Goal: Find contact information: Find contact information

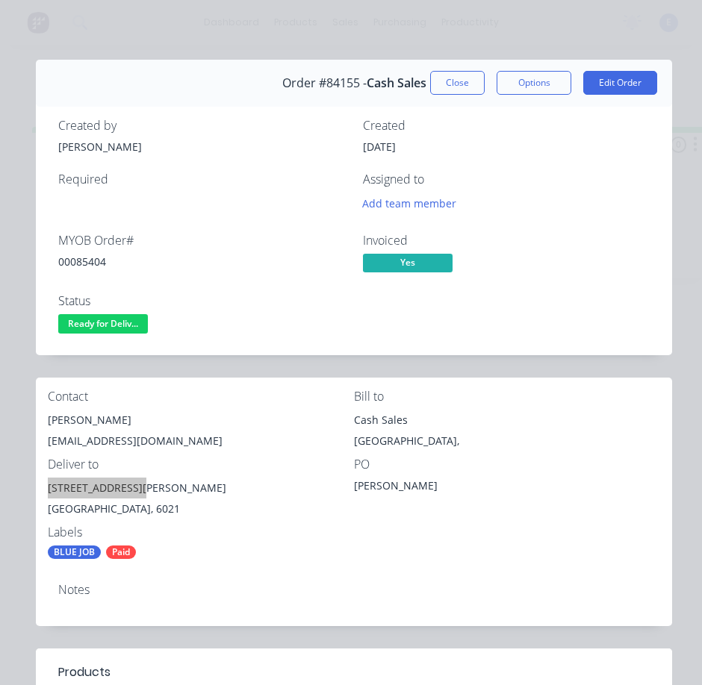
scroll to position [299, 0]
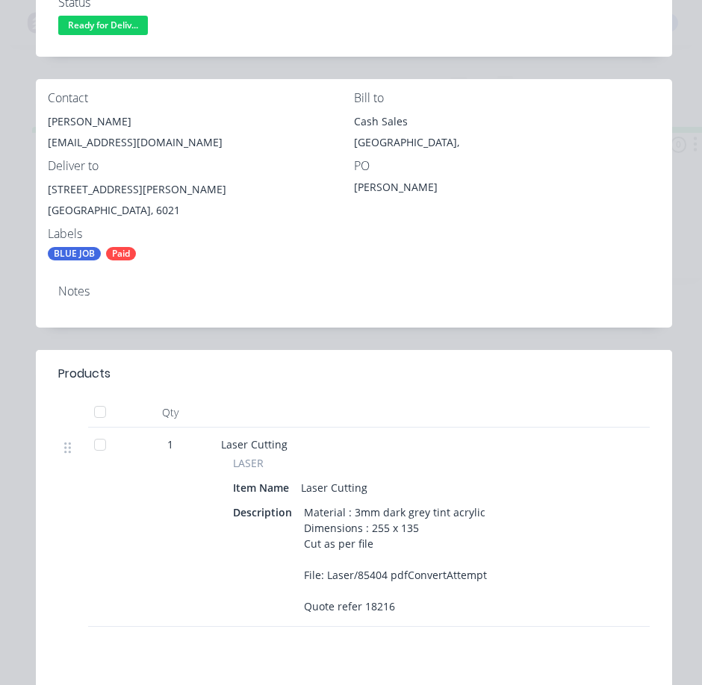
click at [382, 396] on header "Products" at bounding box center [354, 374] width 636 height 48
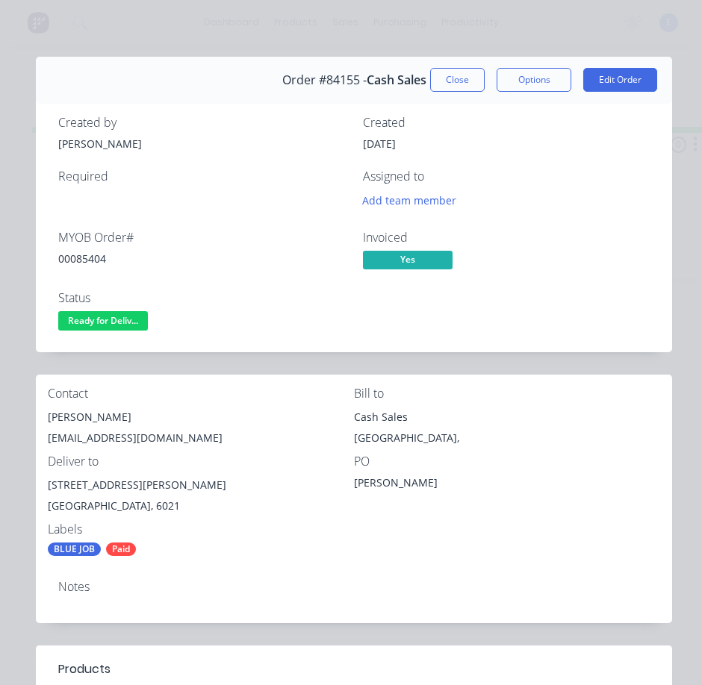
scroll to position [0, 0]
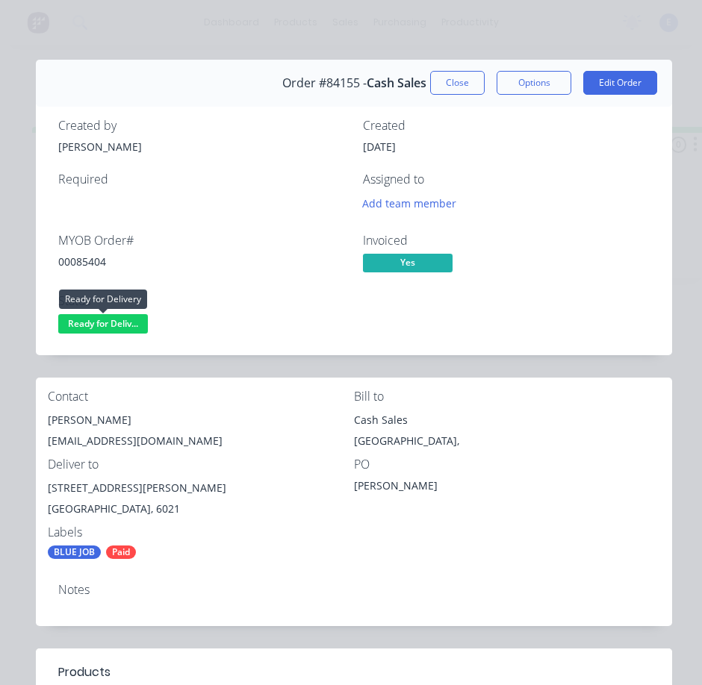
drag, startPoint x: 113, startPoint y: 328, endPoint x: 116, endPoint y: 343, distance: 15.4
click at [114, 328] on span "Ready for Deliv..." at bounding box center [103, 323] width 90 height 19
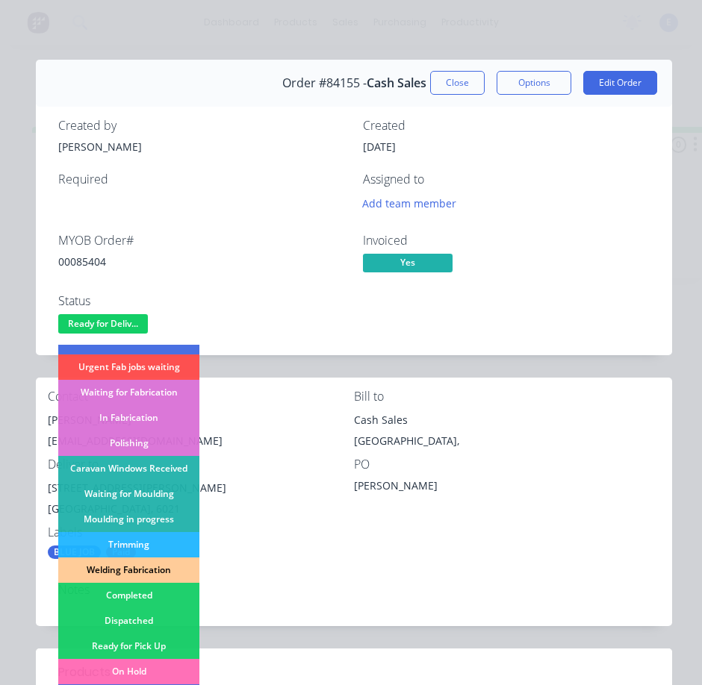
scroll to position [224, 0]
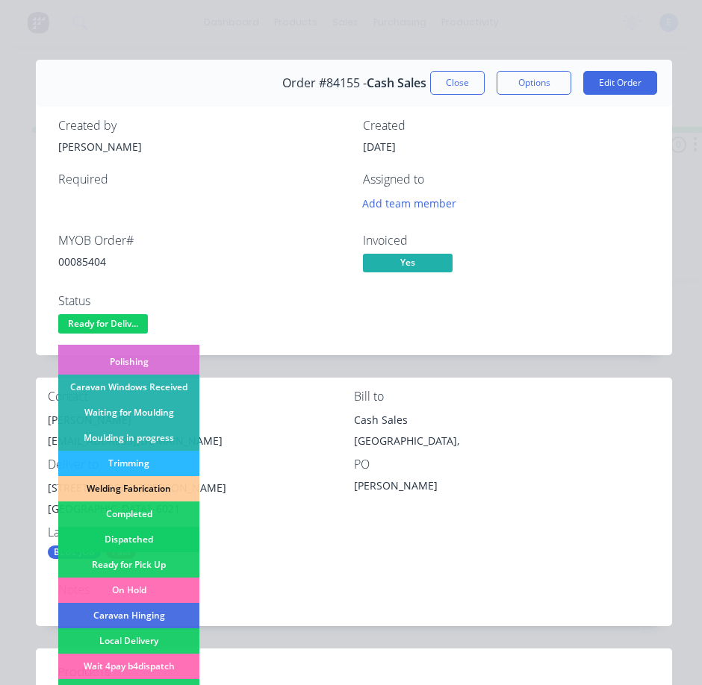
click at [141, 534] on div "Dispatched" at bounding box center [128, 539] width 141 height 25
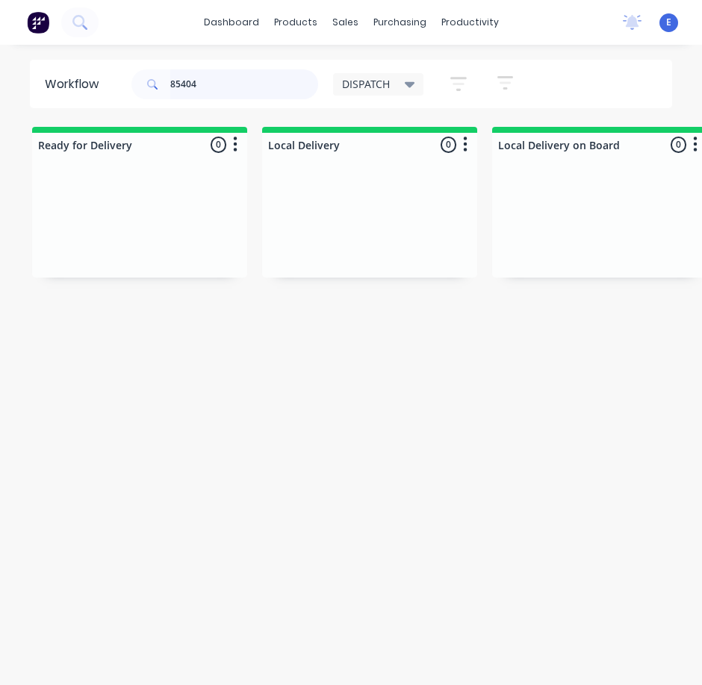
click at [202, 93] on input "85404" at bounding box center [244, 84] width 148 height 30
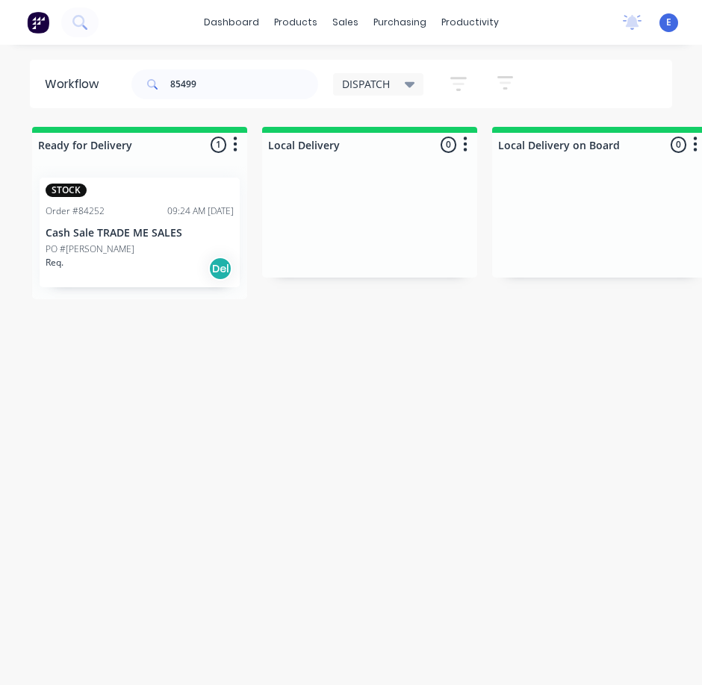
click at [172, 281] on div "Req. Del" at bounding box center [140, 268] width 188 height 25
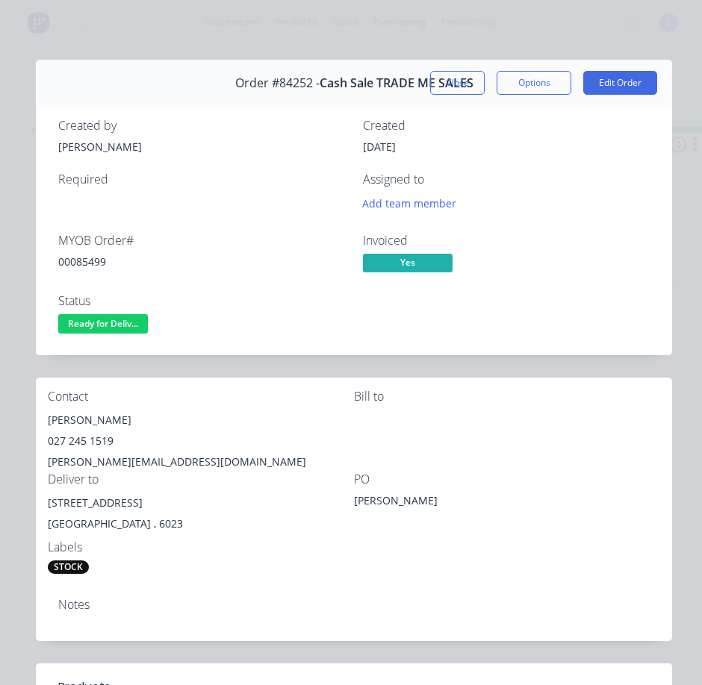
click at [99, 259] on div "00085499" at bounding box center [201, 262] width 287 height 16
click at [100, 260] on div "00085499" at bounding box center [201, 262] width 287 height 16
copy div "00085499"
click at [86, 417] on div "[PERSON_NAME]" at bounding box center [201, 420] width 306 height 21
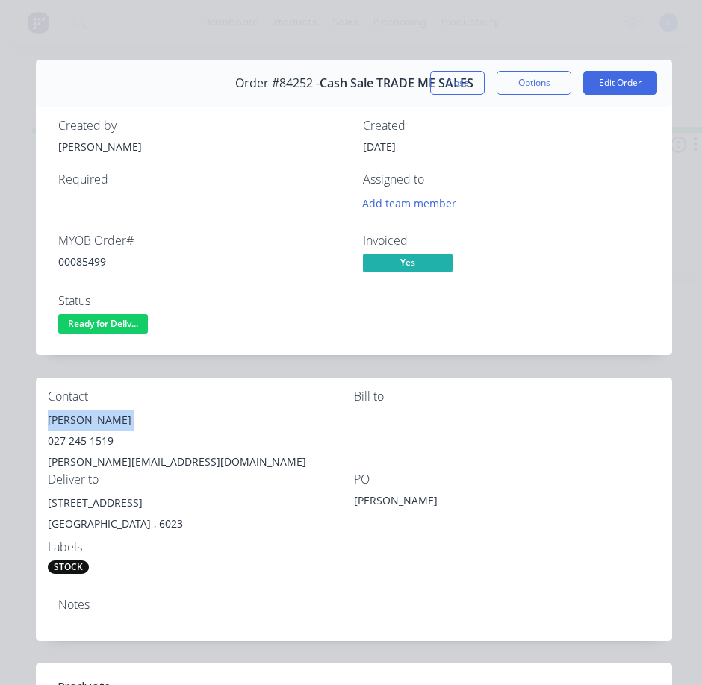
click at [86, 417] on div "[PERSON_NAME]" at bounding box center [201, 420] width 306 height 21
copy div "[PERSON_NAME]"
click at [81, 438] on div "027 245 1519" at bounding box center [201, 441] width 306 height 21
click at [81, 439] on div "027 245 1519" at bounding box center [201, 441] width 306 height 21
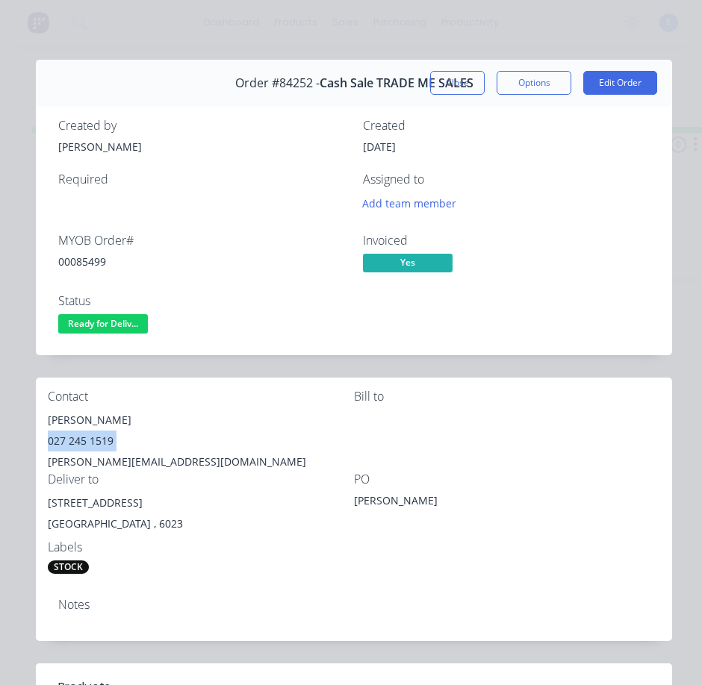
copy div "027 245 1519"
click at [158, 463] on div "[PERSON_NAME][EMAIL_ADDRESS][DOMAIN_NAME]" at bounding box center [201, 462] width 306 height 21
click at [158, 462] on div "[PERSON_NAME][EMAIL_ADDRESS][DOMAIN_NAME]" at bounding box center [201, 462] width 306 height 21
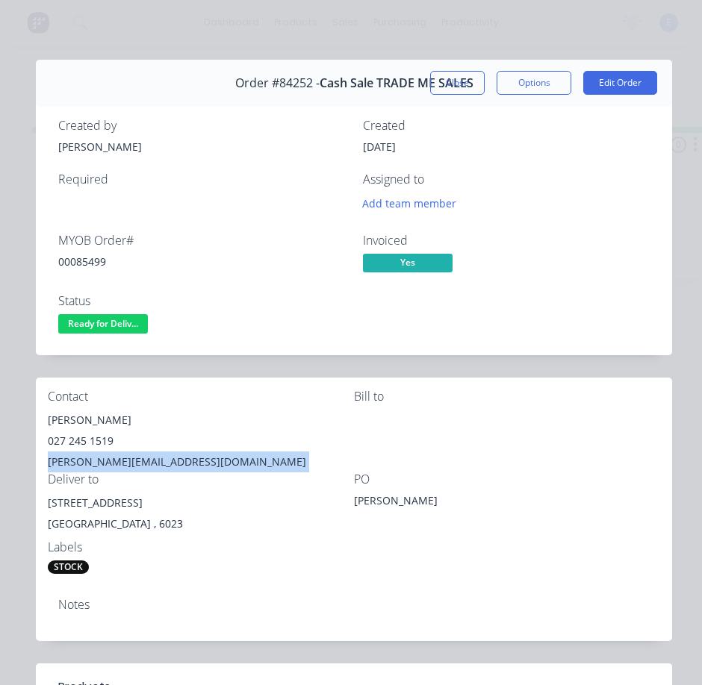
click at [158, 462] on div "[PERSON_NAME][EMAIL_ADDRESS][DOMAIN_NAME]" at bounding box center [201, 462] width 306 height 21
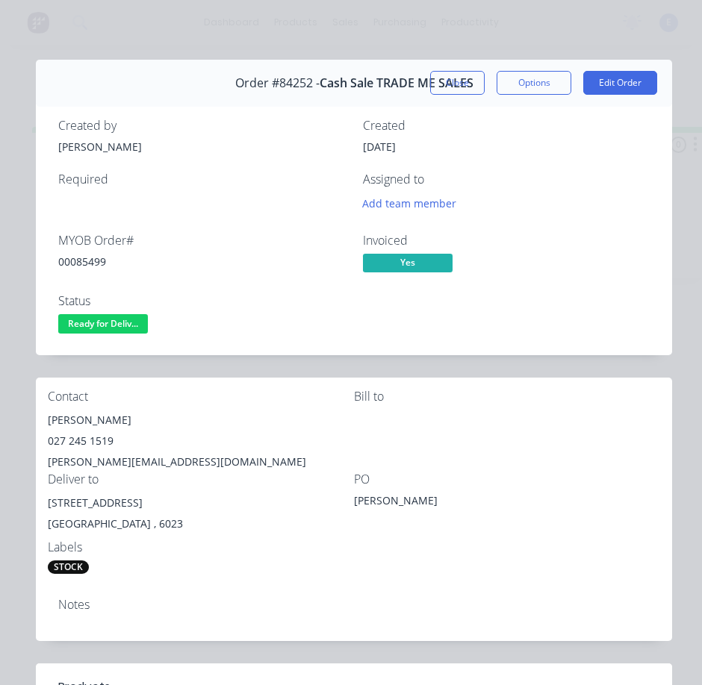
drag, startPoint x: 158, startPoint y: 462, endPoint x: 122, endPoint y: 463, distance: 35.8
click at [122, 463] on div "[PERSON_NAME][EMAIL_ADDRESS][DOMAIN_NAME]" at bounding box center [201, 462] width 306 height 21
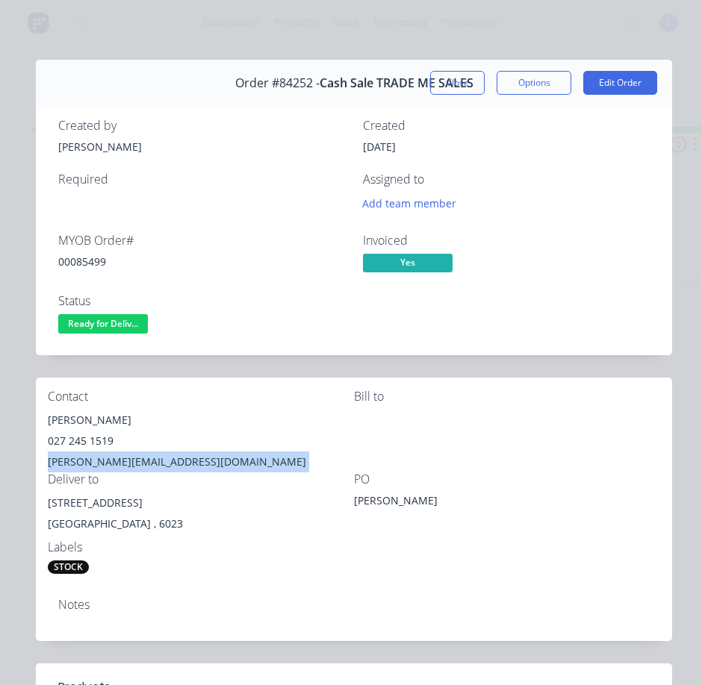
click at [122, 463] on div "[PERSON_NAME][EMAIL_ADDRESS][DOMAIN_NAME]" at bounding box center [201, 462] width 306 height 21
copy div "[PERSON_NAME][EMAIL_ADDRESS][DOMAIN_NAME]"
drag, startPoint x: 140, startPoint y: 505, endPoint x: 46, endPoint y: 502, distance: 93.3
click at [46, 502] on div "Contact [PERSON_NAME] 027 245 1519 [PERSON_NAME][EMAIL_ADDRESS][DOMAIN_NAME] [P…" at bounding box center [354, 482] width 636 height 209
copy div "[STREET_ADDRESS]"
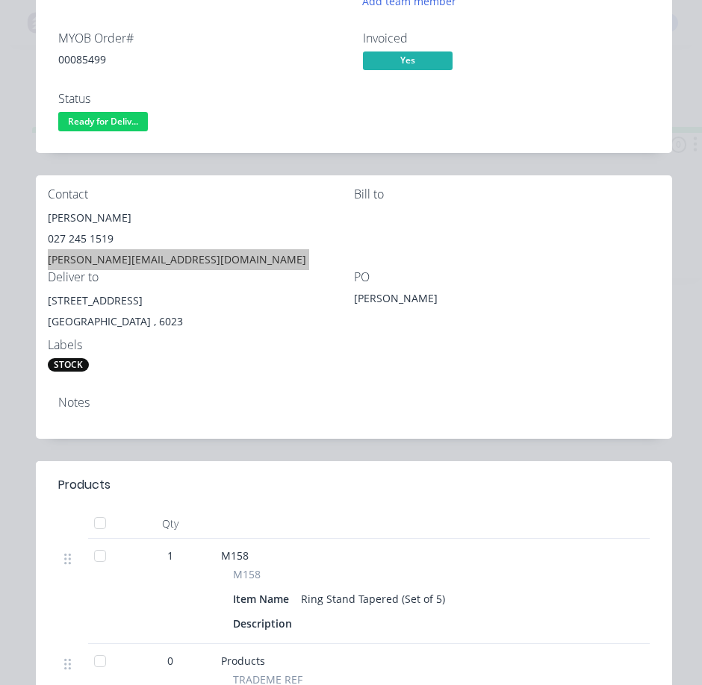
scroll to position [0, 0]
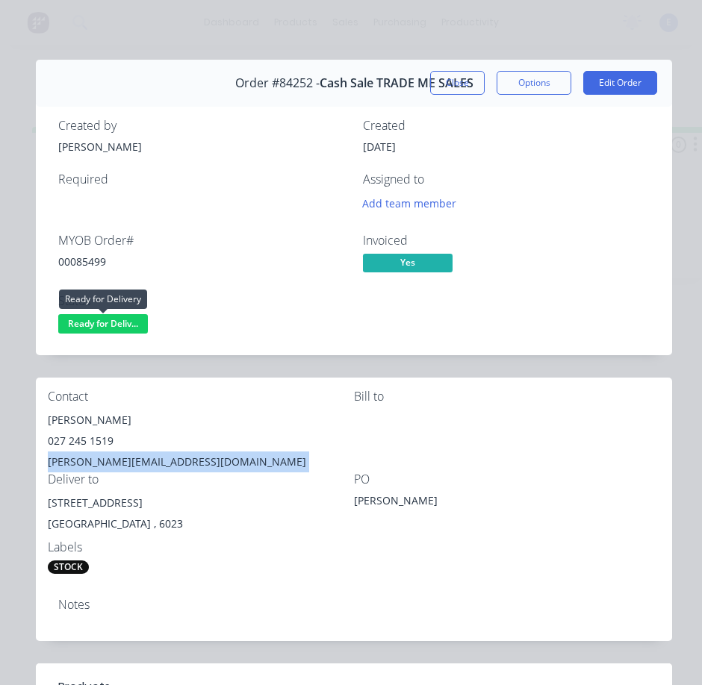
drag, startPoint x: 107, startPoint y: 325, endPoint x: 110, endPoint y: 336, distance: 11.6
click at [108, 329] on span "Ready for Deliv..." at bounding box center [103, 323] width 90 height 19
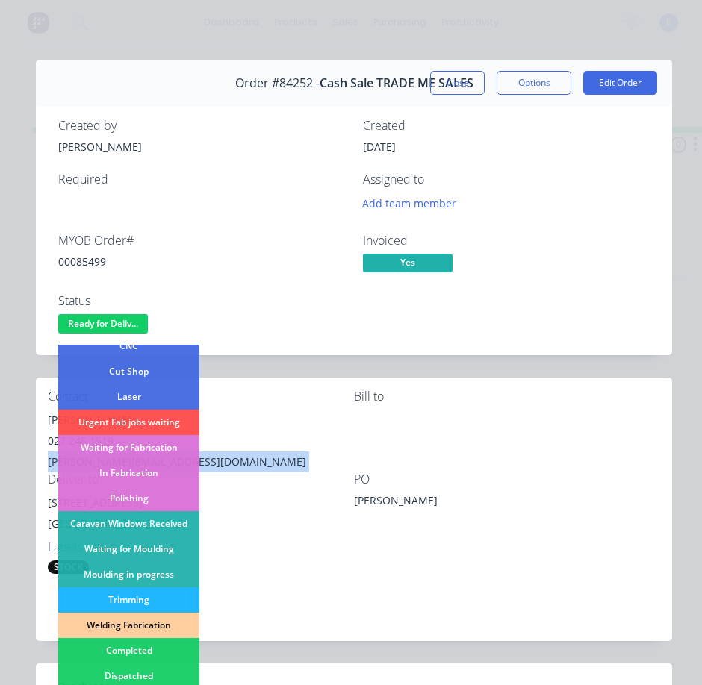
scroll to position [224, 0]
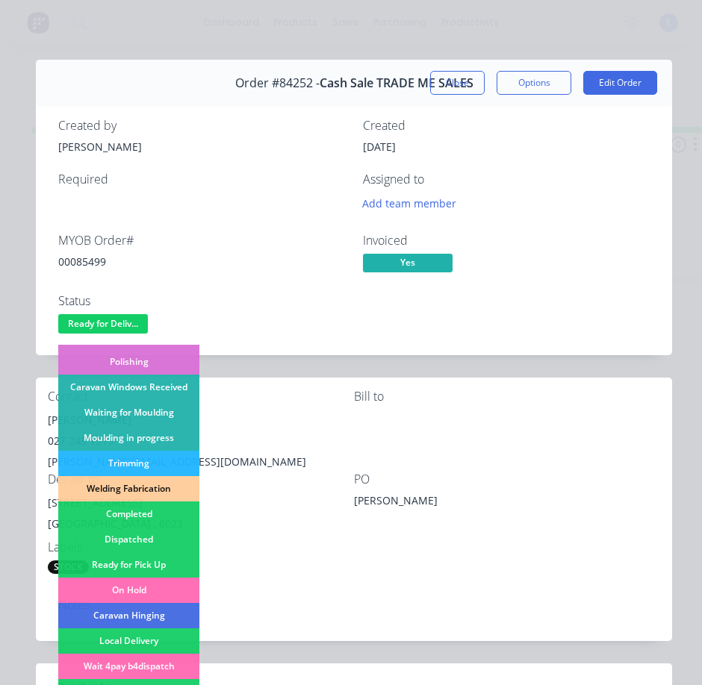
drag, startPoint x: 142, startPoint y: 533, endPoint x: 157, endPoint y: 552, distance: 24.4
click at [142, 532] on div "Dispatched" at bounding box center [128, 539] width 141 height 25
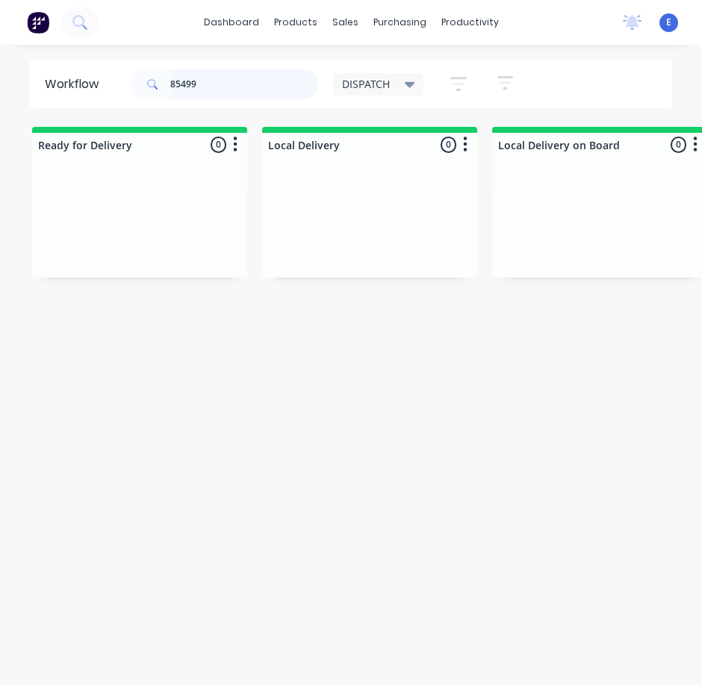
click at [216, 84] on input "85499" at bounding box center [244, 84] width 148 height 30
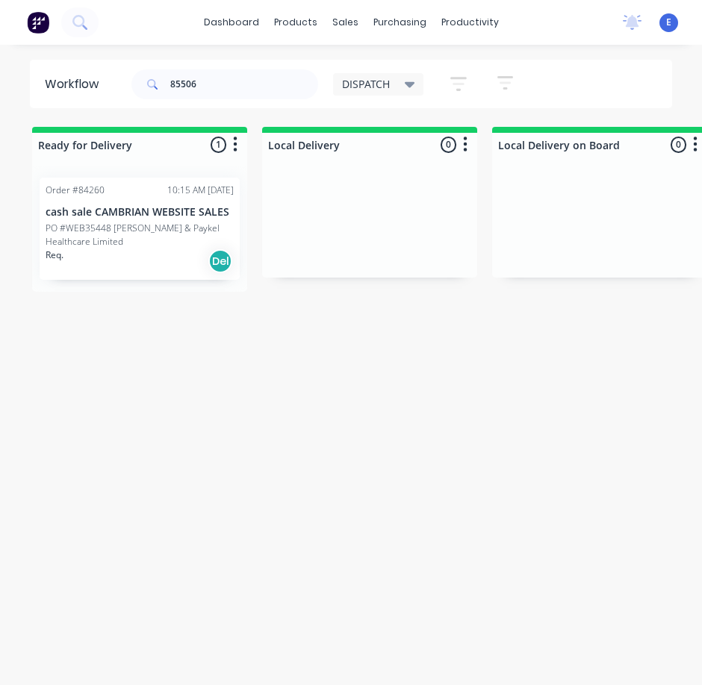
click at [166, 263] on div "Req. Del" at bounding box center [140, 261] width 188 height 25
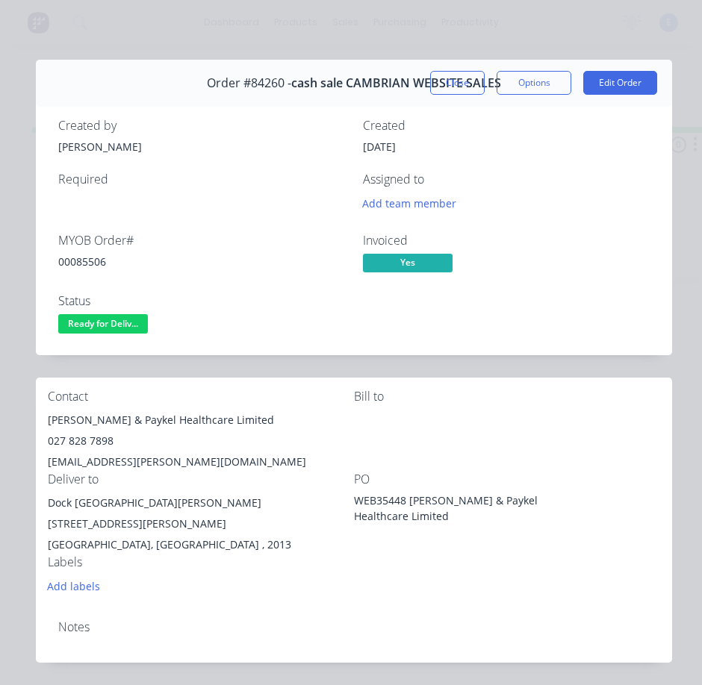
click at [93, 262] on div "00085506" at bounding box center [201, 262] width 287 height 16
click at [93, 263] on div "00085506" at bounding box center [201, 262] width 287 height 16
copy div "00085506"
drag, startPoint x: 131, startPoint y: 419, endPoint x: 57, endPoint y: 420, distance: 73.9
click at [46, 425] on div "Contact [PERSON_NAME] & Paykel Healthcare Limited 027 828 7898 [EMAIL_ADDRESS][…" at bounding box center [354, 493] width 636 height 231
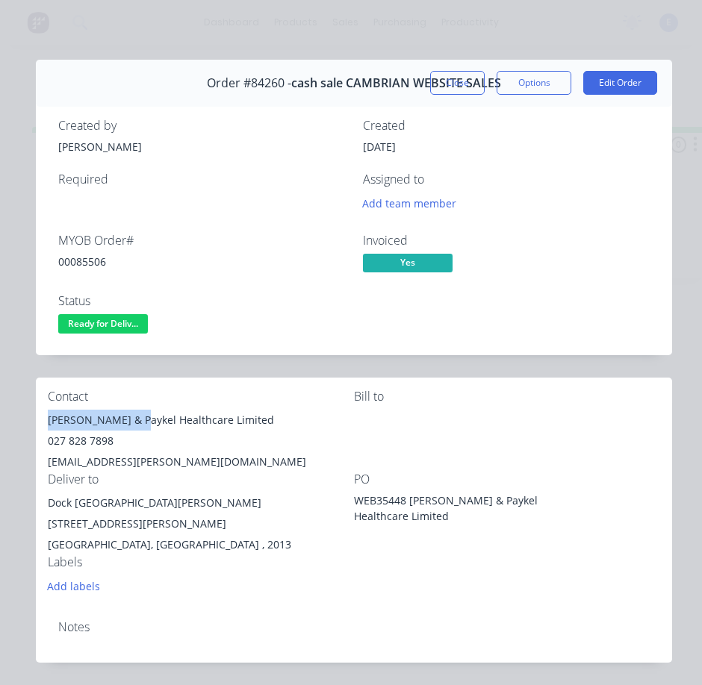
copy div "[PERSON_NAME]"
drag, startPoint x: 138, startPoint y: 422, endPoint x: 335, endPoint y: 422, distance: 197.0
click at [340, 422] on div "[PERSON_NAME] & Paykel Healthcare Limited" at bounding box center [201, 420] width 306 height 21
copy div "[PERSON_NAME] & Paykel Healthcare Limited"
click at [69, 440] on div "027 828 7898" at bounding box center [201, 441] width 306 height 21
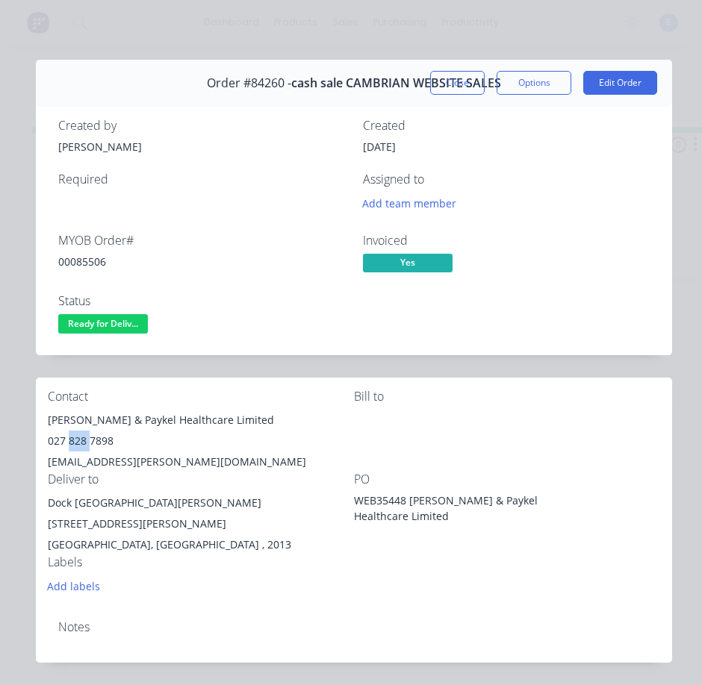
click at [70, 440] on div "027 828 7898" at bounding box center [201, 441] width 306 height 21
copy div "027 828 7898"
click at [94, 458] on div "[EMAIL_ADDRESS][PERSON_NAME][DOMAIN_NAME]" at bounding box center [201, 462] width 306 height 21
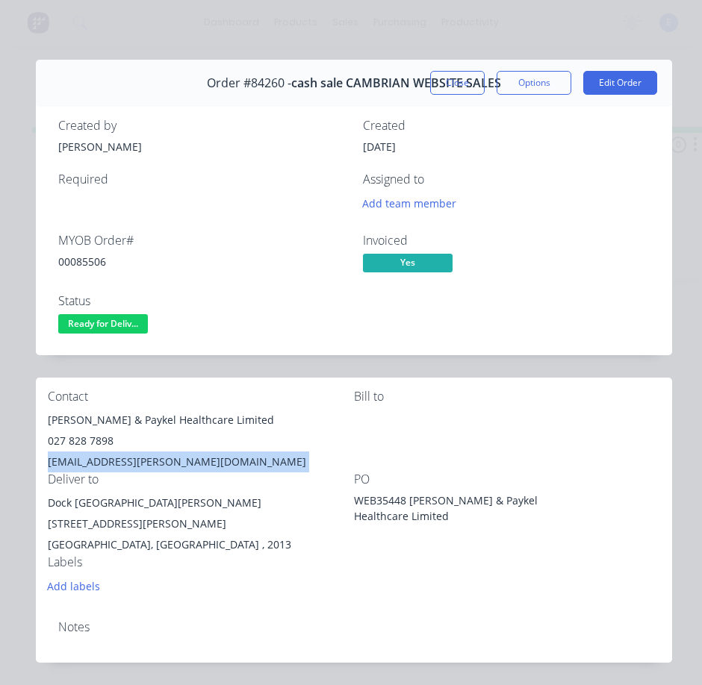
click at [94, 458] on div "[EMAIL_ADDRESS][PERSON_NAME][DOMAIN_NAME]" at bounding box center [201, 462] width 306 height 21
copy div "[EMAIL_ADDRESS][PERSON_NAME][DOMAIN_NAME]"
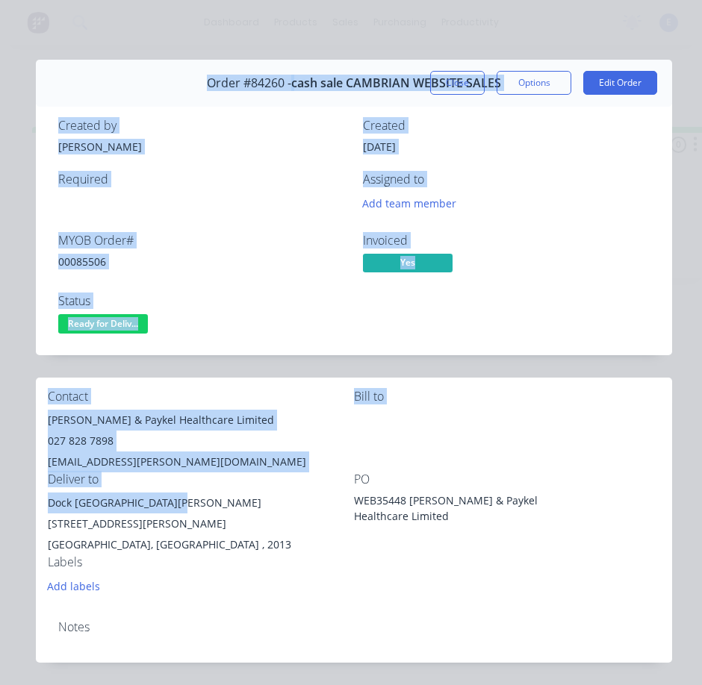
drag, startPoint x: 166, startPoint y: 502, endPoint x: 61, endPoint y: 498, distance: 105.3
click at [38, 502] on div "Contact [PERSON_NAME] & Paykel Healthcare Limited 027 828 7898 [EMAIL_ADDRESS][…" at bounding box center [354, 493] width 636 height 231
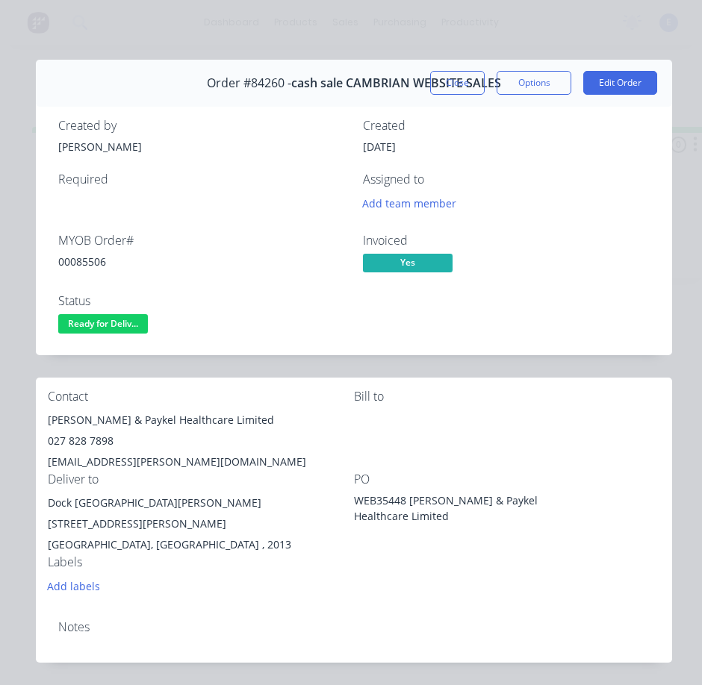
click at [169, 507] on div "Dock [GEOGRAPHIC_DATA][PERSON_NAME] [STREET_ADDRESS][PERSON_NAME]" at bounding box center [201, 514] width 306 height 42
drag, startPoint x: 169, startPoint y: 507, endPoint x: 272, endPoint y: 505, distance: 102.3
click at [272, 505] on div "Dock [GEOGRAPHIC_DATA][PERSON_NAME] [STREET_ADDRESS][PERSON_NAME]" at bounding box center [201, 514] width 306 height 42
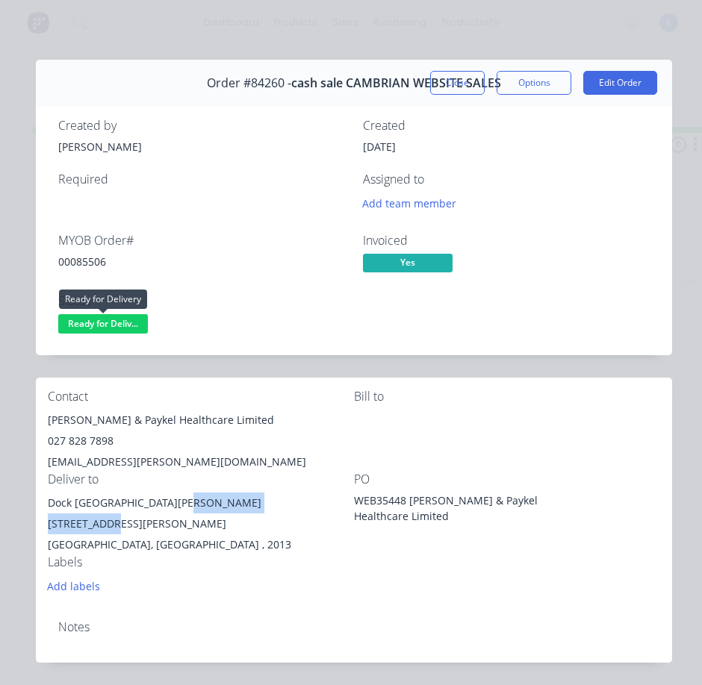
click at [107, 322] on span "Ready for Deliv..." at bounding box center [103, 323] width 90 height 19
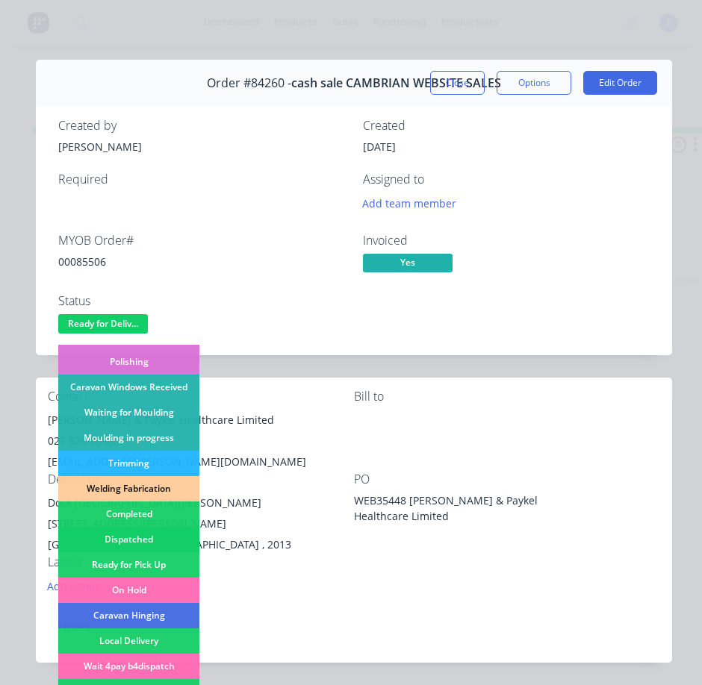
click at [160, 537] on div "Dispatched" at bounding box center [128, 539] width 141 height 25
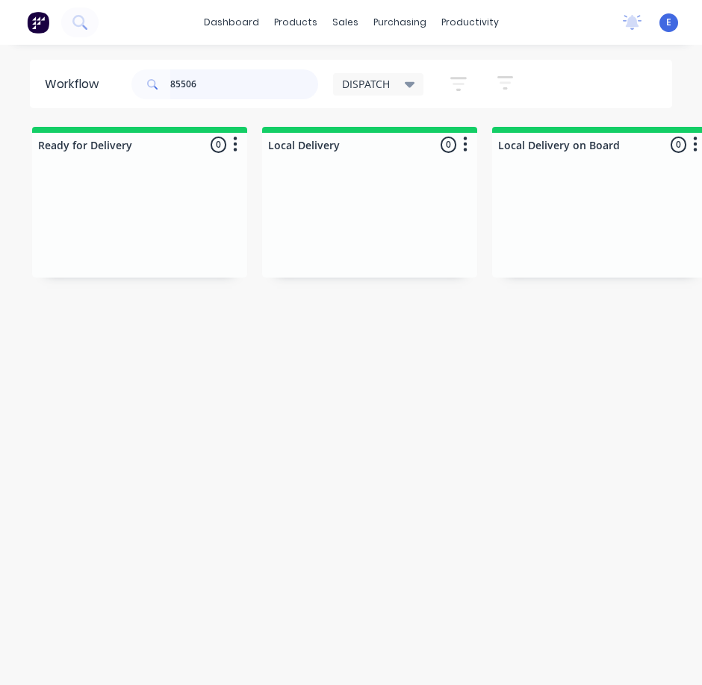
click at [246, 87] on input "85506" at bounding box center [244, 84] width 148 height 30
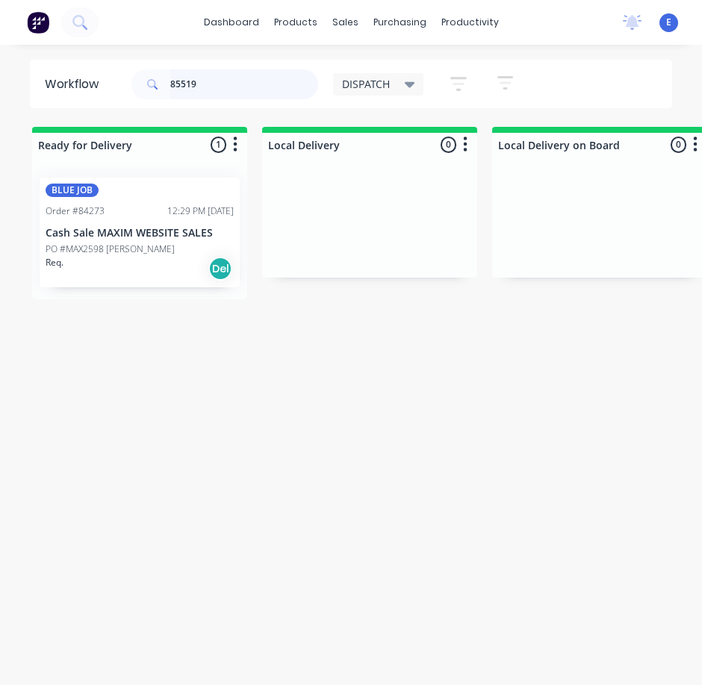
type input "85519"
click at [138, 276] on div "Req. Del" at bounding box center [140, 268] width 188 height 25
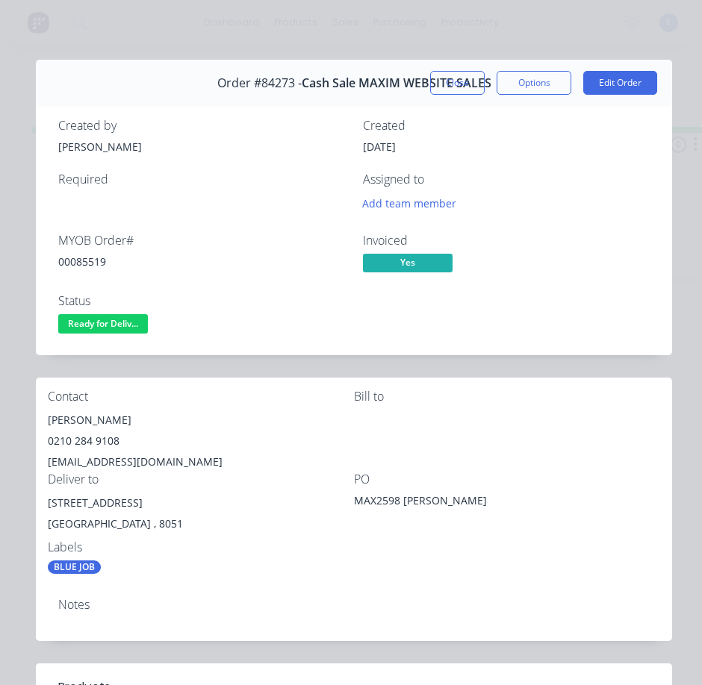
click at [75, 259] on div "00085519" at bounding box center [201, 262] width 287 height 16
click at [76, 259] on div "00085519" at bounding box center [201, 262] width 287 height 16
click at [99, 419] on div "[PERSON_NAME]" at bounding box center [201, 420] width 306 height 21
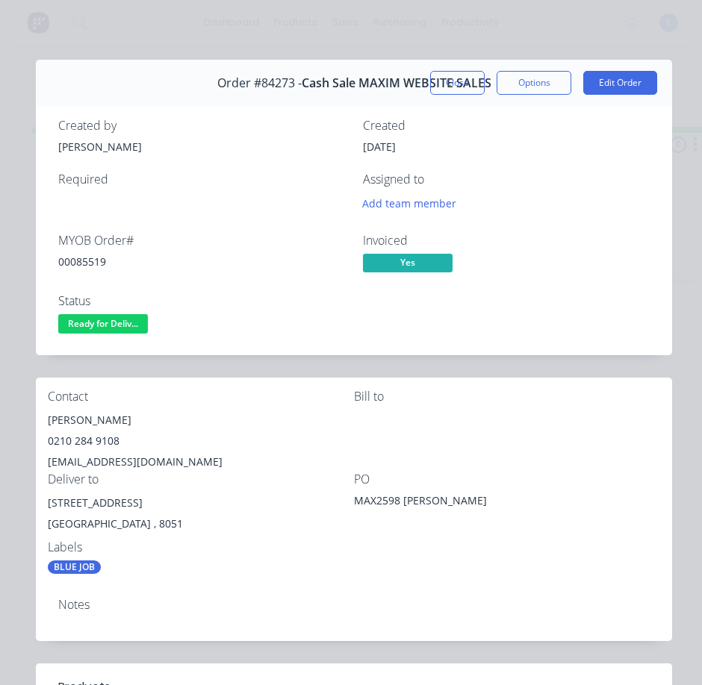
click at [84, 439] on div "0210 284 9108" at bounding box center [201, 441] width 306 height 21
click at [85, 439] on div "0210 284 9108" at bounding box center [201, 441] width 306 height 21
click at [163, 463] on div "[EMAIL_ADDRESS][DOMAIN_NAME]" at bounding box center [201, 462] width 306 height 21
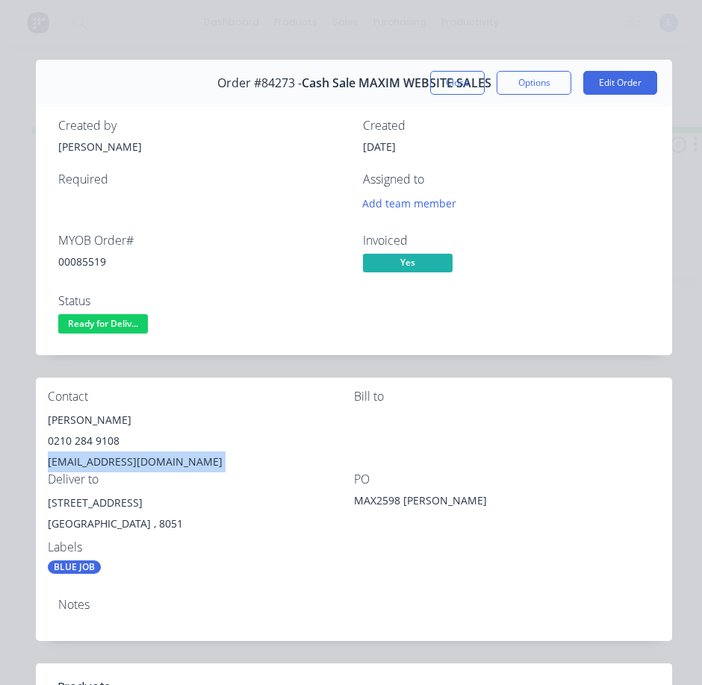
click at [163, 463] on div "[EMAIL_ADDRESS][DOMAIN_NAME]" at bounding box center [201, 462] width 306 height 21
drag, startPoint x: 140, startPoint y: 503, endPoint x: 41, endPoint y: 507, distance: 98.6
click at [41, 507] on div "Contact [PERSON_NAME] [PHONE_NUMBER] [EMAIL_ADDRESS][DOMAIN_NAME] Bill to Deliv…" at bounding box center [354, 482] width 636 height 209
drag, startPoint x: 93, startPoint y: 306, endPoint x: 87, endPoint y: 333, distance: 27.4
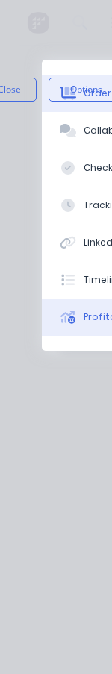
drag, startPoint x: 96, startPoint y: 322, endPoint x: 109, endPoint y: 237, distance: 86.0
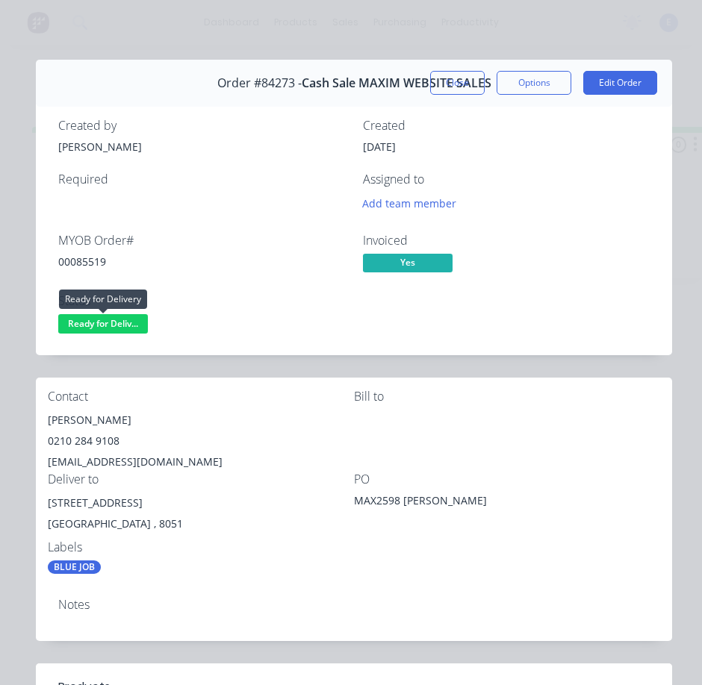
drag, startPoint x: 102, startPoint y: 317, endPoint x: 158, endPoint y: 390, distance: 92.1
click at [171, 462] on div "[EMAIL_ADDRESS][DOMAIN_NAME]" at bounding box center [201, 462] width 306 height 21
click at [93, 326] on span "Ready for Deliv..." at bounding box center [103, 323] width 90 height 19
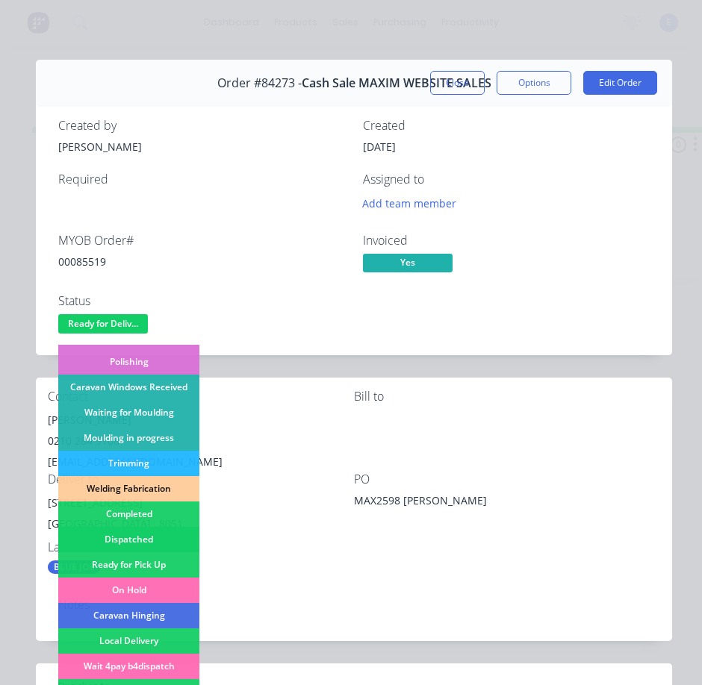
click at [149, 537] on div "Dispatched" at bounding box center [128, 539] width 141 height 25
